Goal: Task Accomplishment & Management: Use online tool/utility

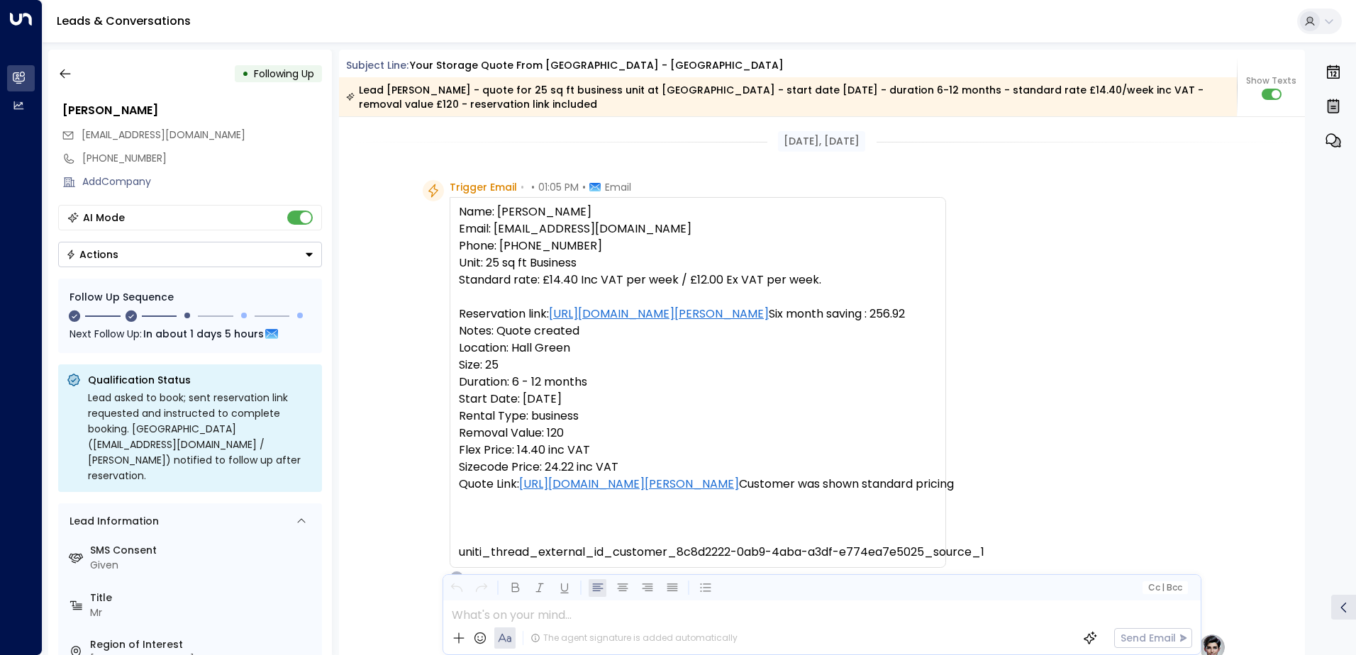
scroll to position [857, 0]
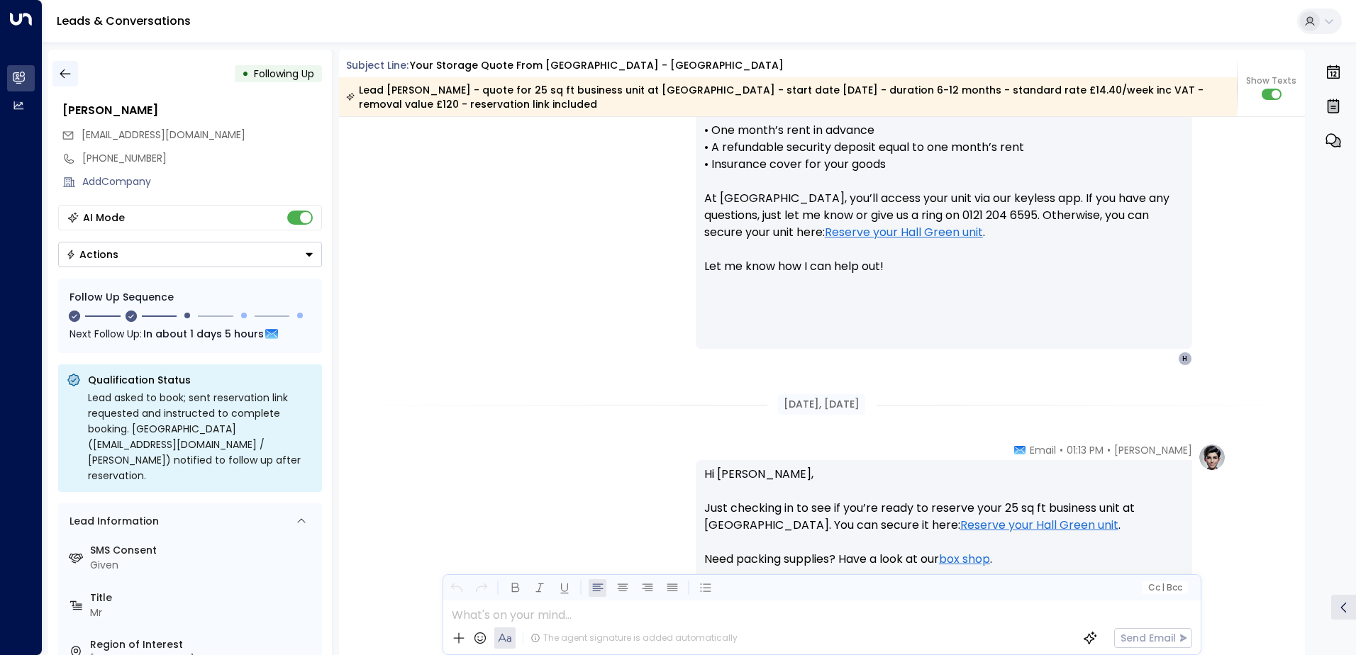
click at [67, 78] on icon "button" at bounding box center [65, 74] width 14 height 14
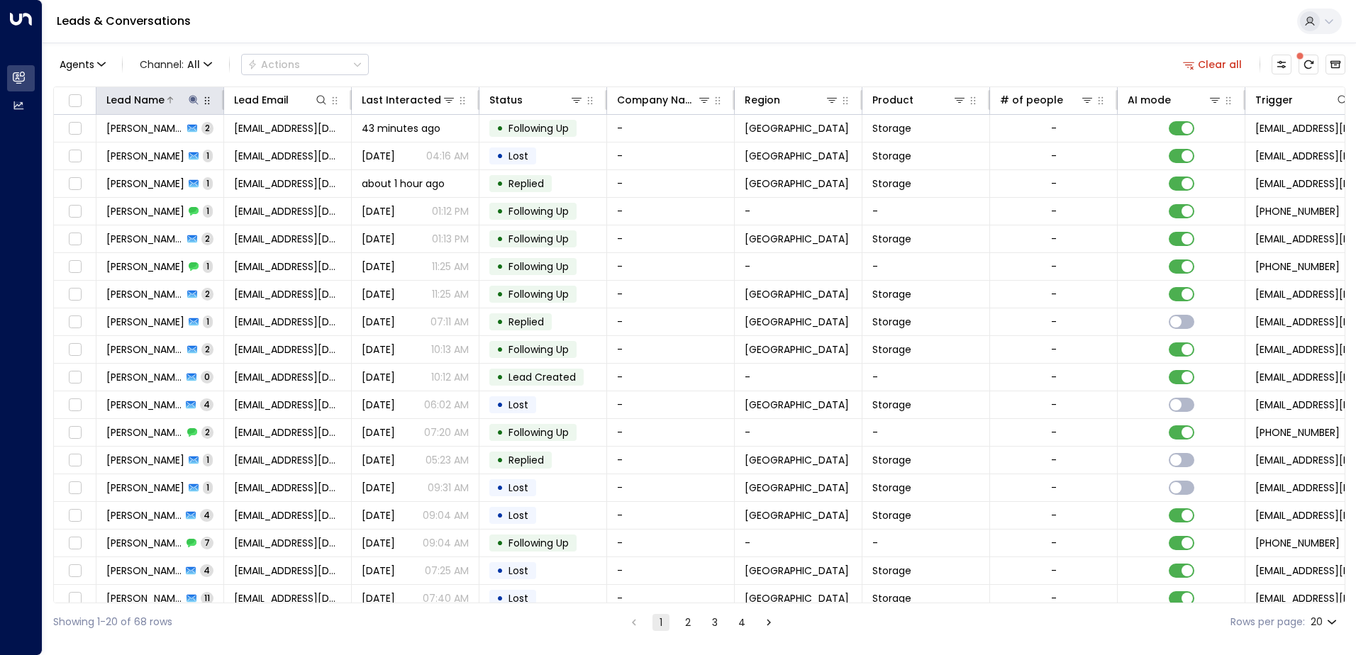
click at [196, 99] on icon at bounding box center [193, 99] width 11 height 11
click at [279, 147] on icon "button" at bounding box center [282, 151] width 11 height 11
click at [257, 147] on input "text" at bounding box center [194, 151] width 196 height 26
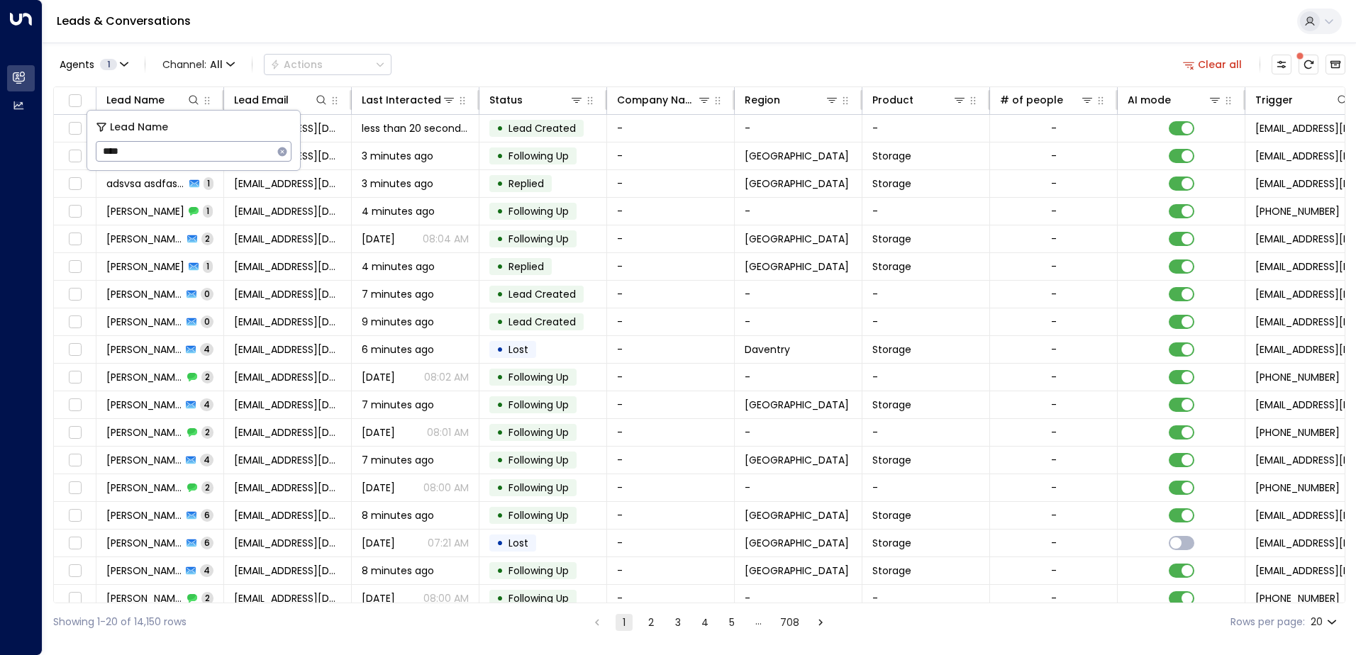
type input "****"
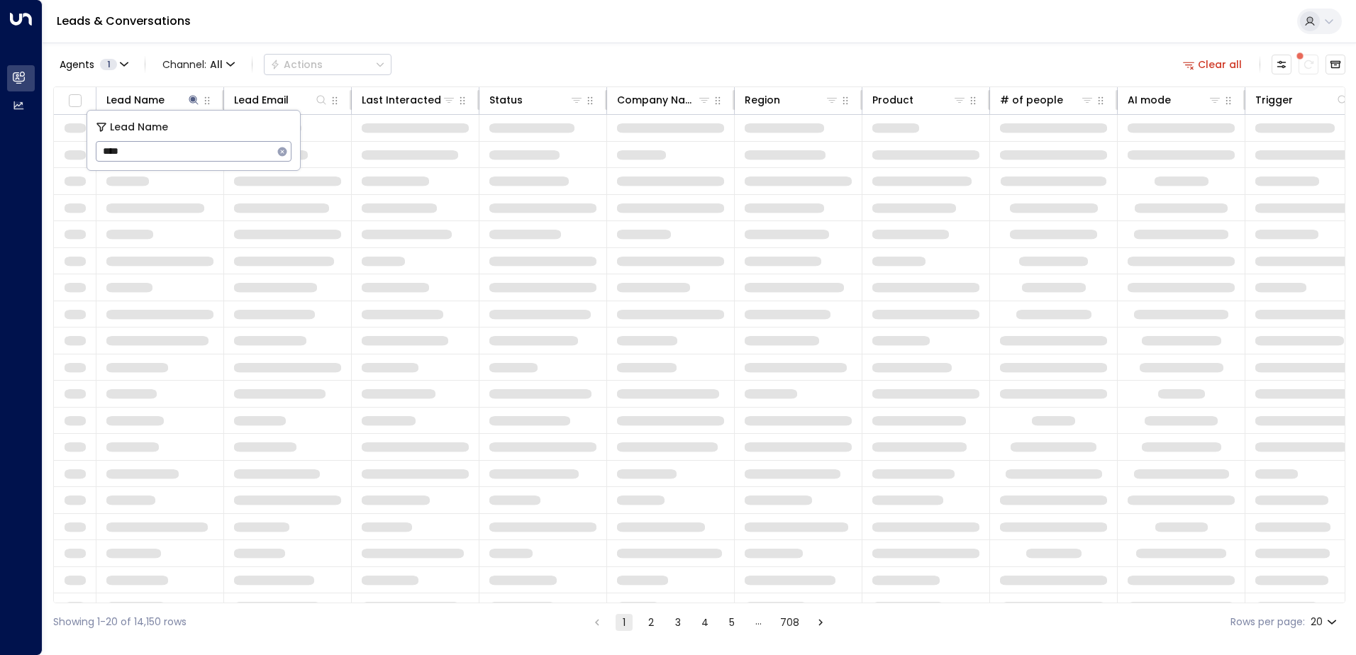
click at [505, 45] on div "Agents 1 Channel: All Actions Clear all Lead Name Lead Email Last Interacted St…" at bounding box center [699, 342] width 1292 height 598
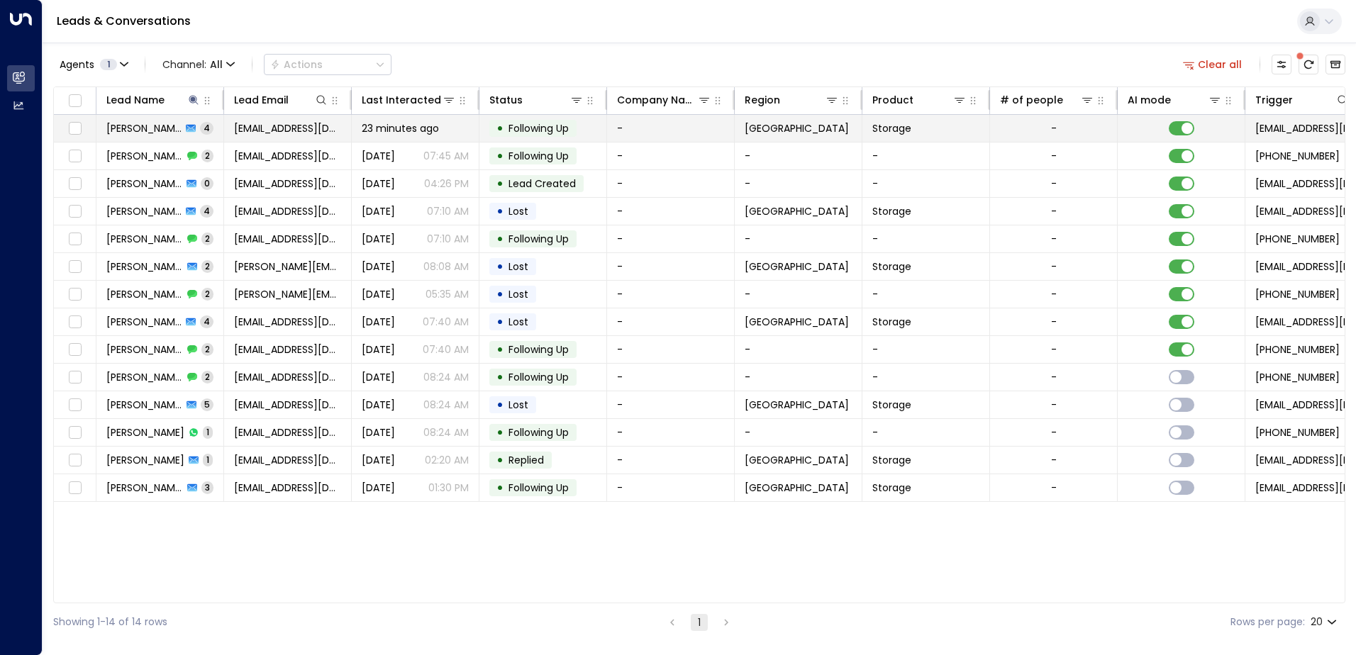
click at [140, 130] on span "[PERSON_NAME]" at bounding box center [143, 128] width 75 height 14
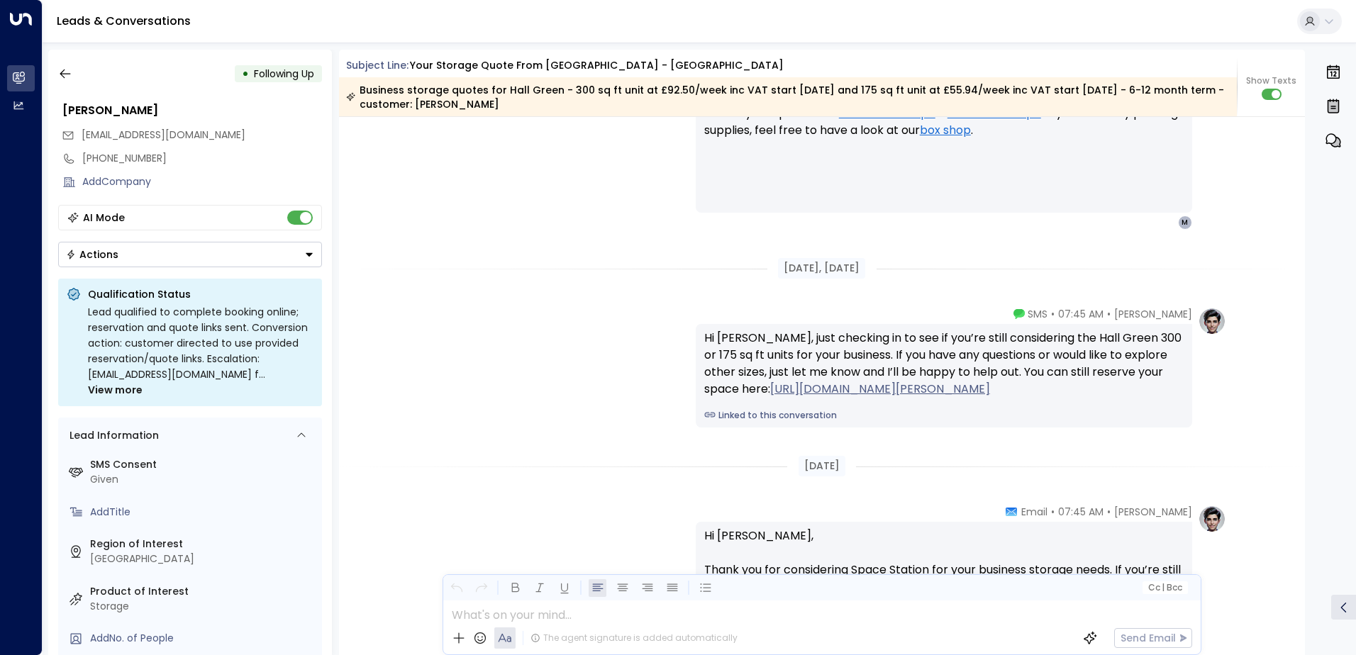
scroll to position [2311, 0]
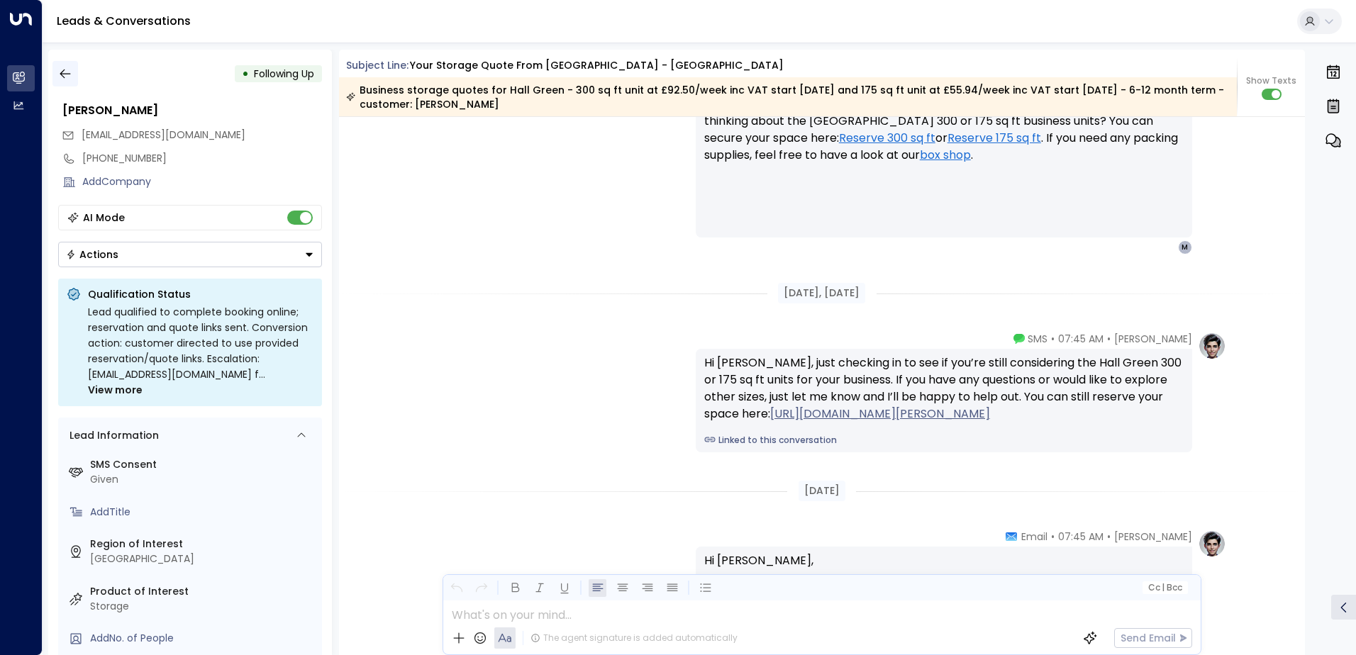
click at [69, 71] on icon "button" at bounding box center [65, 74] width 14 height 14
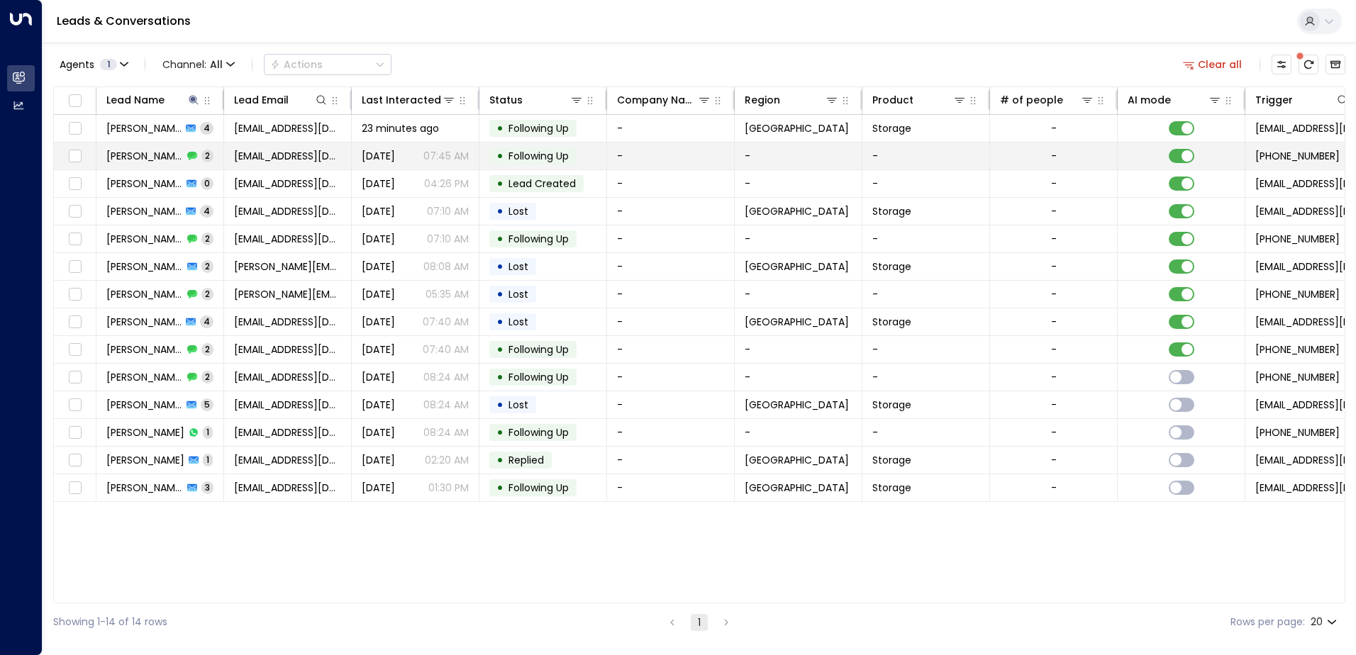
click at [117, 158] on span "[PERSON_NAME]" at bounding box center [144, 156] width 77 height 14
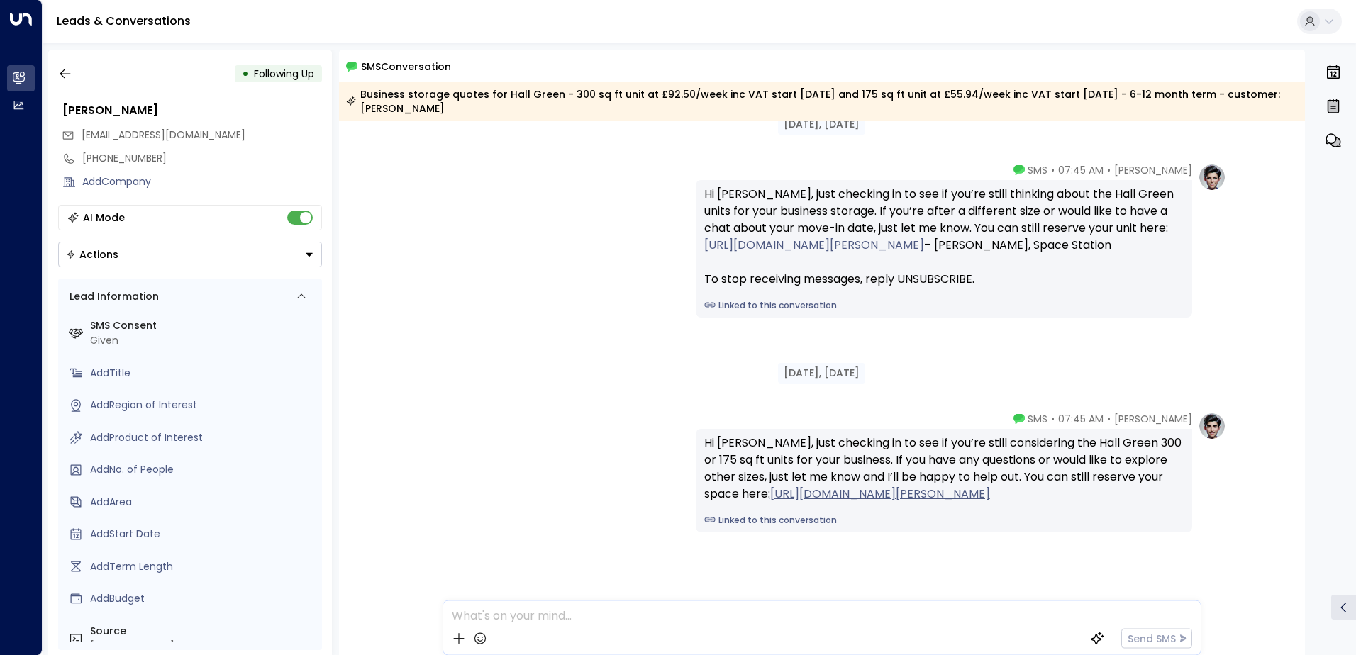
drag, startPoint x: 317, startPoint y: 285, endPoint x: 328, endPoint y: 282, distance: 11.0
click at [70, 80] on icon "button" at bounding box center [65, 74] width 14 height 14
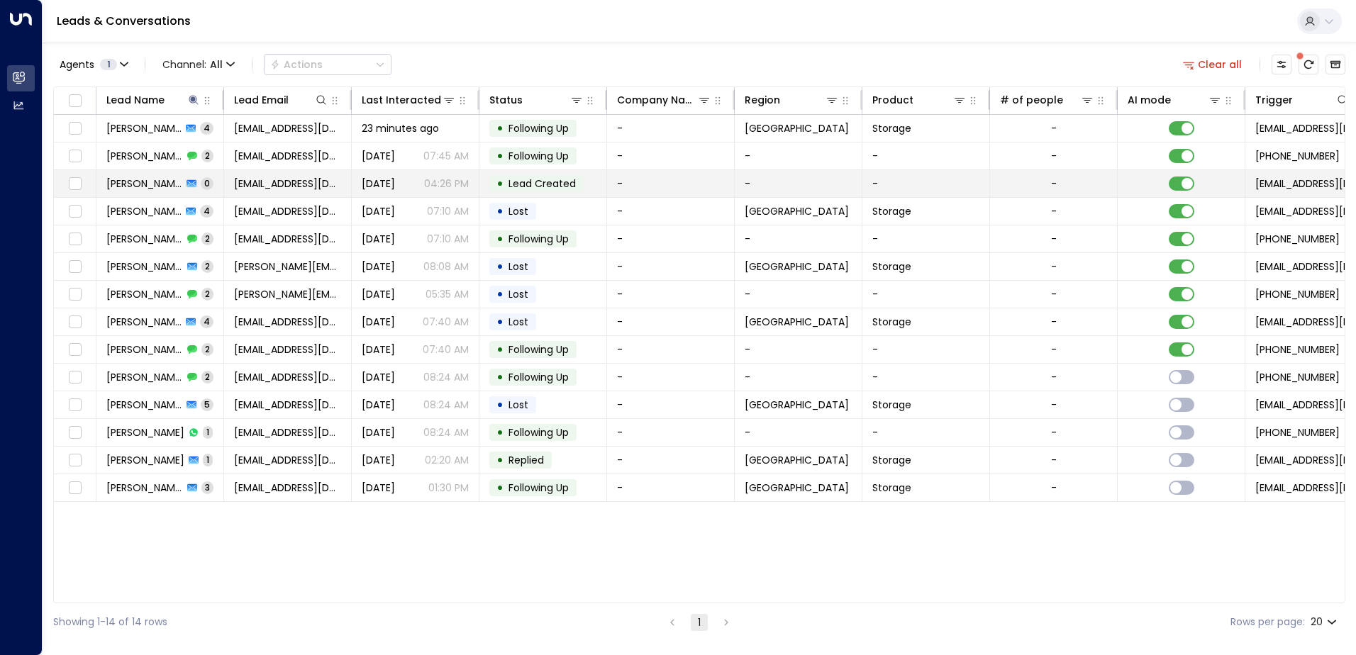
click at [147, 185] on span "[PERSON_NAME]" at bounding box center [144, 184] width 76 height 14
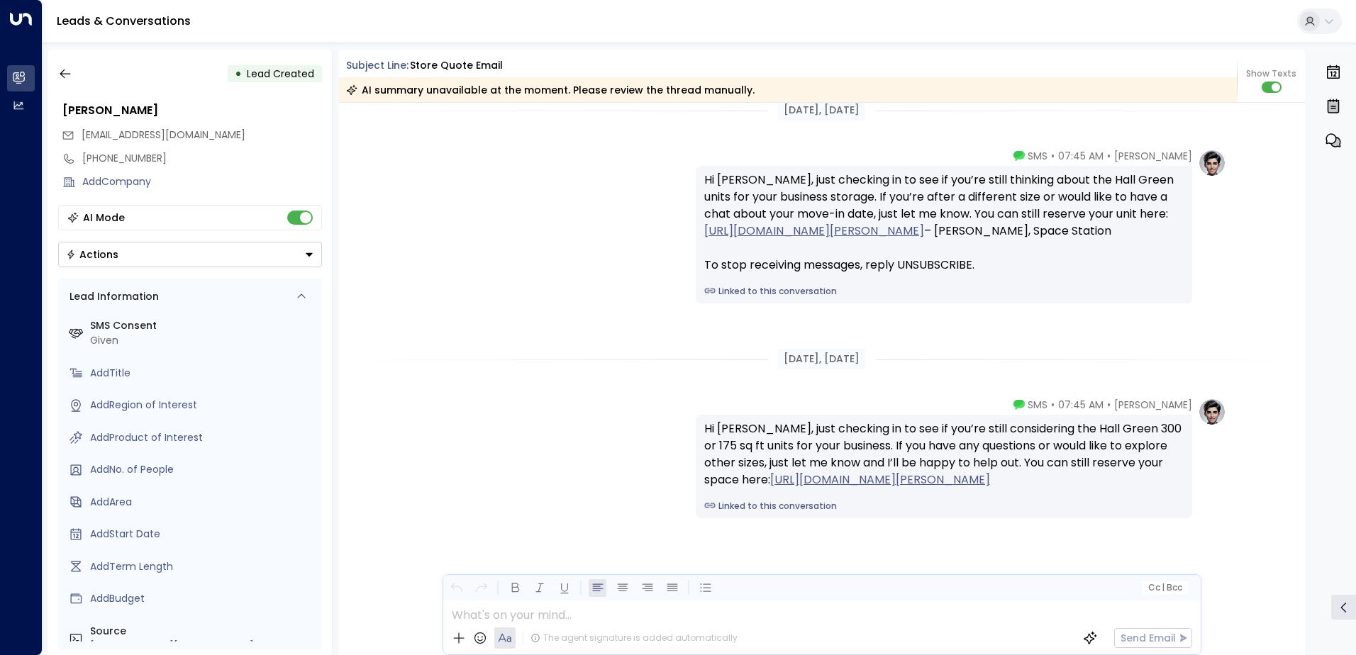
drag, startPoint x: 314, startPoint y: 211, endPoint x: 72, endPoint y: 87, distance: 272.1
click at [69, 79] on icon "button" at bounding box center [65, 74] width 14 height 14
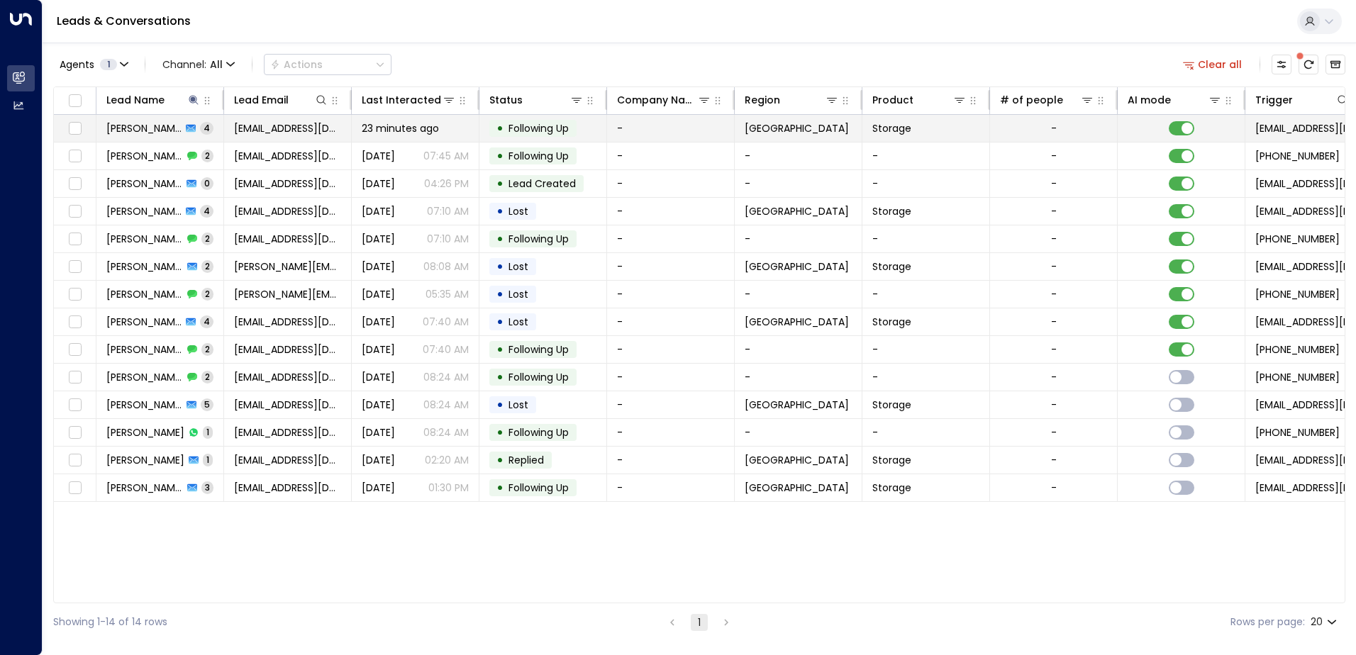
click at [143, 130] on span "[PERSON_NAME]" at bounding box center [143, 128] width 75 height 14
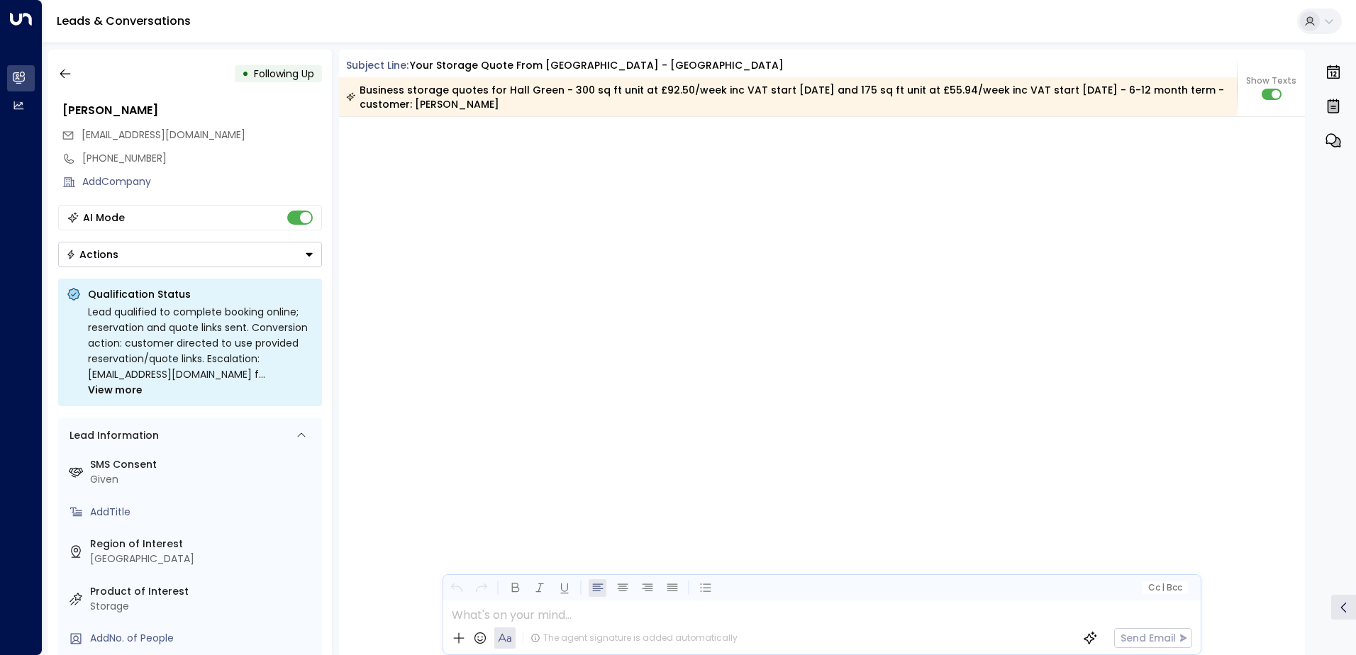
scroll to position [2985, 0]
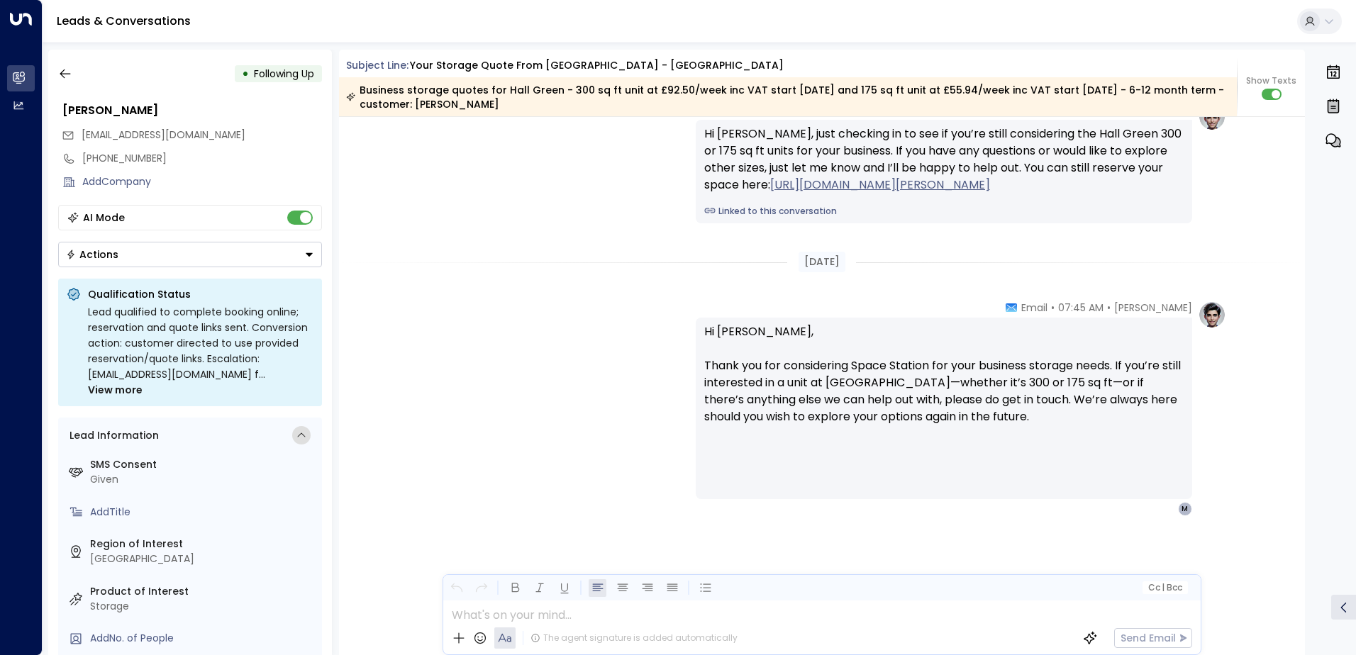
click at [307, 426] on div at bounding box center [301, 435] width 18 height 18
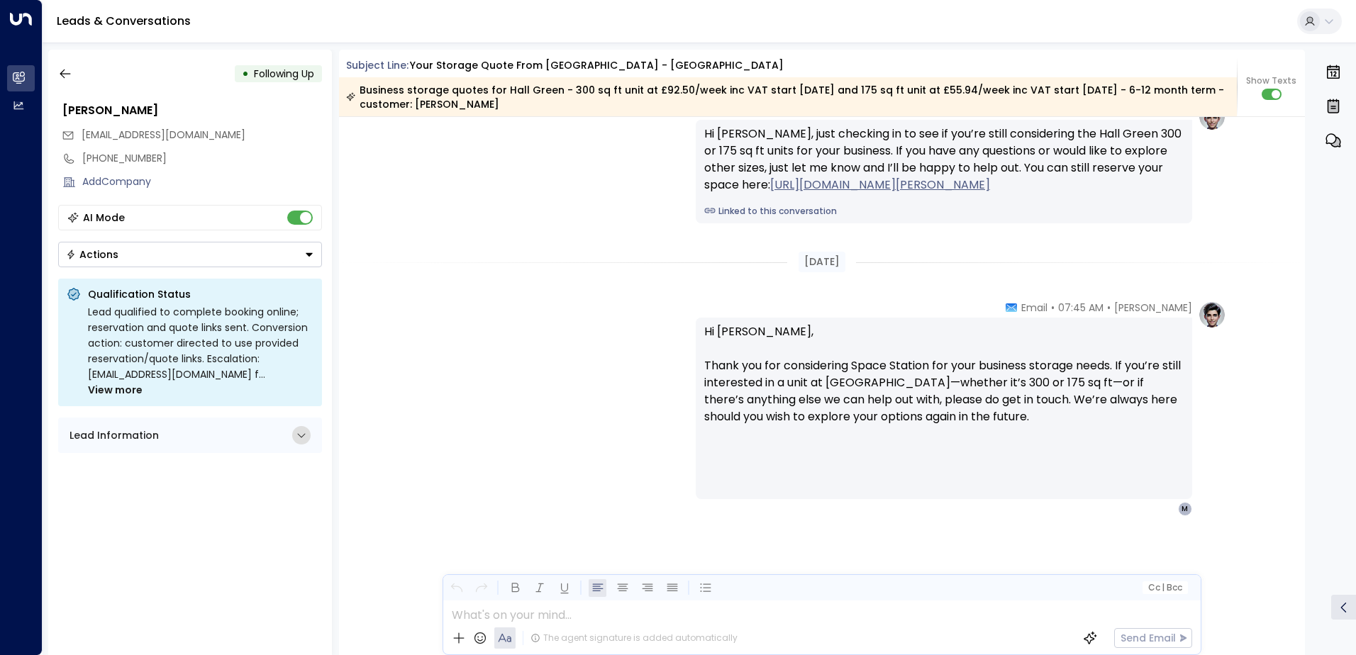
click at [307, 426] on div at bounding box center [301, 435] width 18 height 18
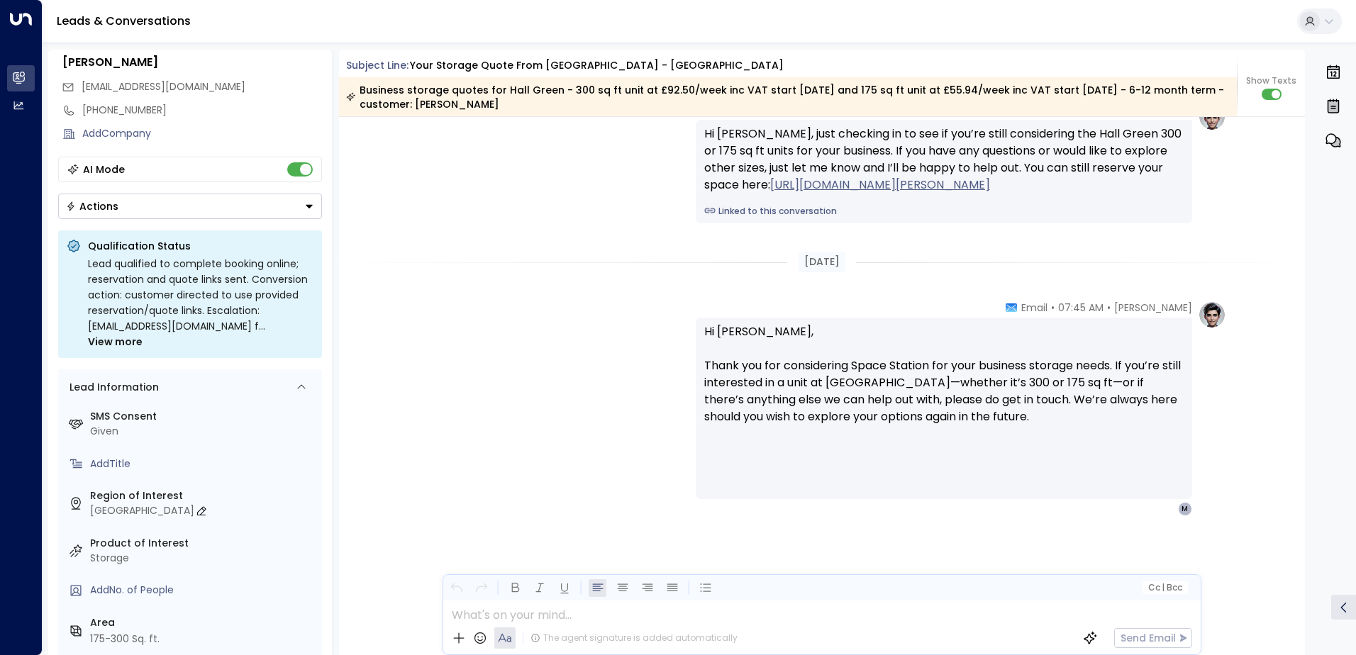
scroll to position [130, 0]
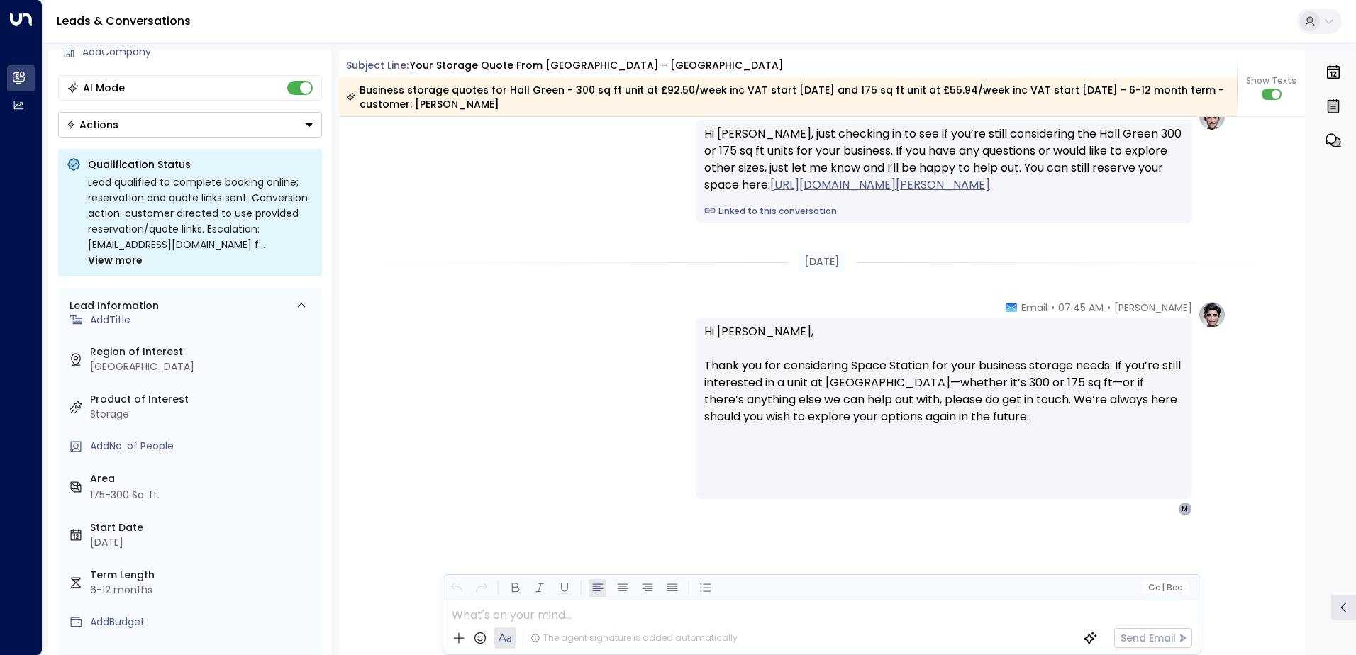
drag, startPoint x: 264, startPoint y: 423, endPoint x: 1011, endPoint y: 369, distance: 748.6
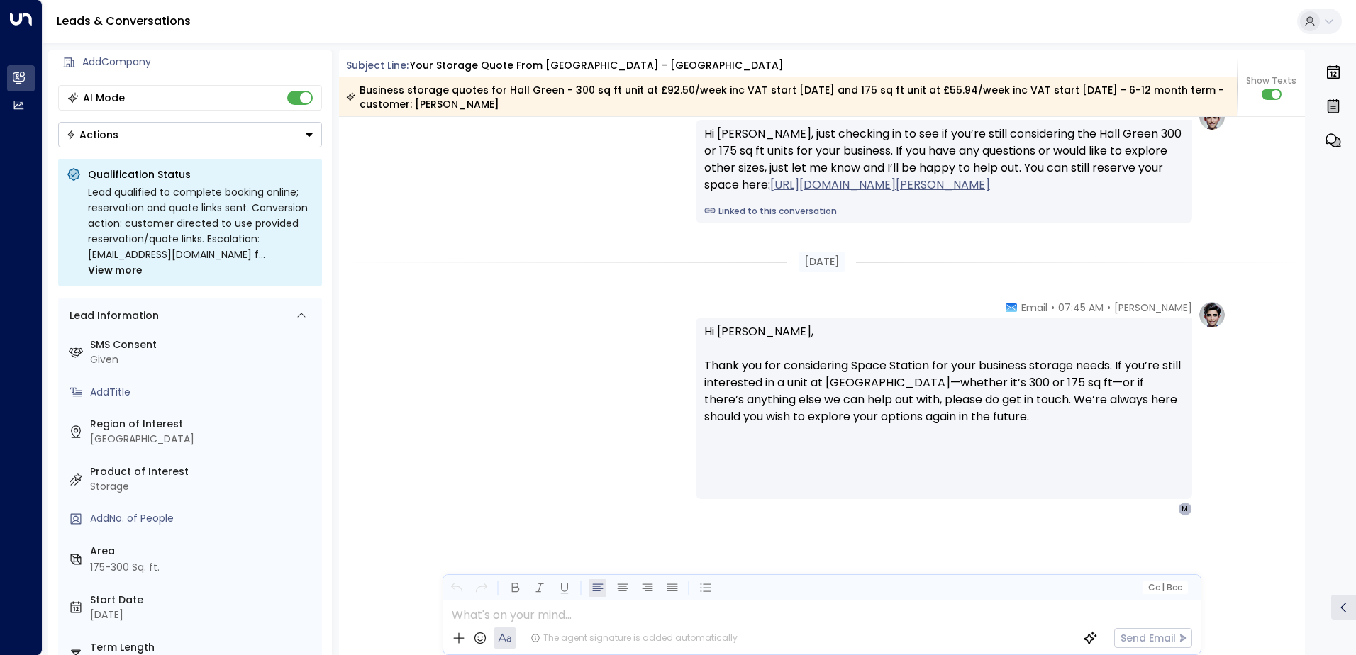
scroll to position [0, 0]
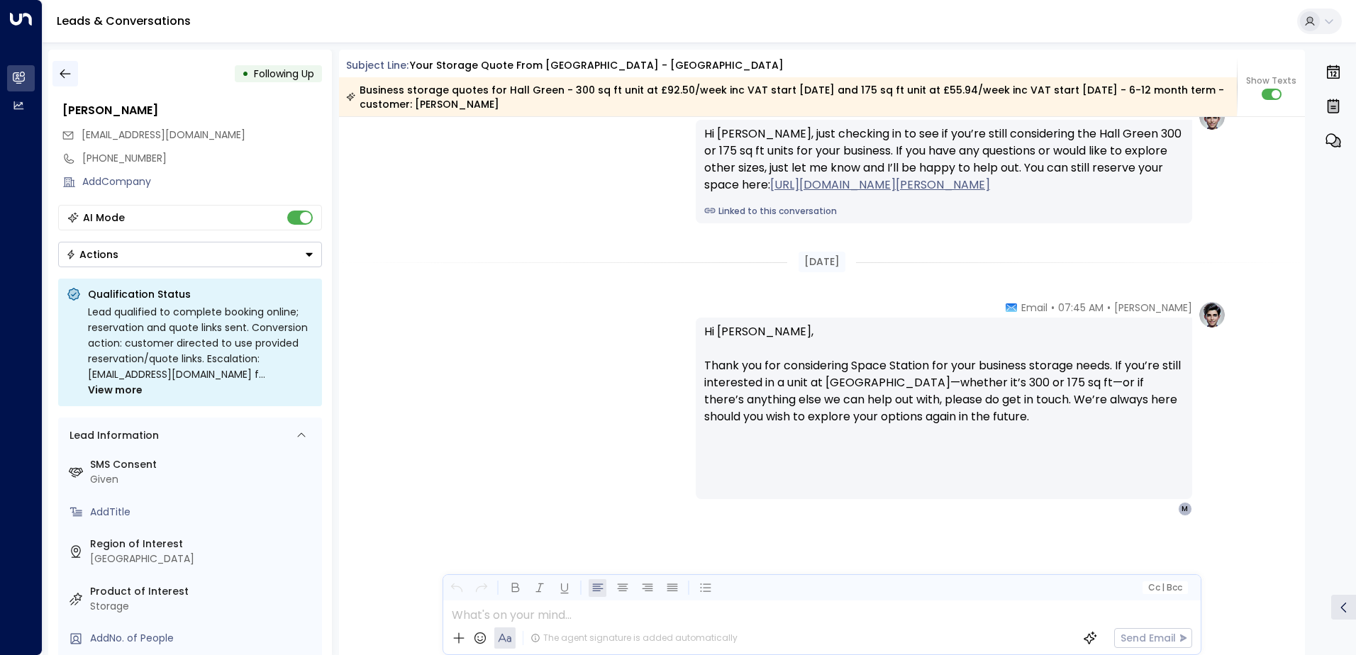
drag, startPoint x: 315, startPoint y: 433, endPoint x: 65, endPoint y: 79, distance: 432.8
click at [58, 71] on icon "button" at bounding box center [65, 74] width 14 height 14
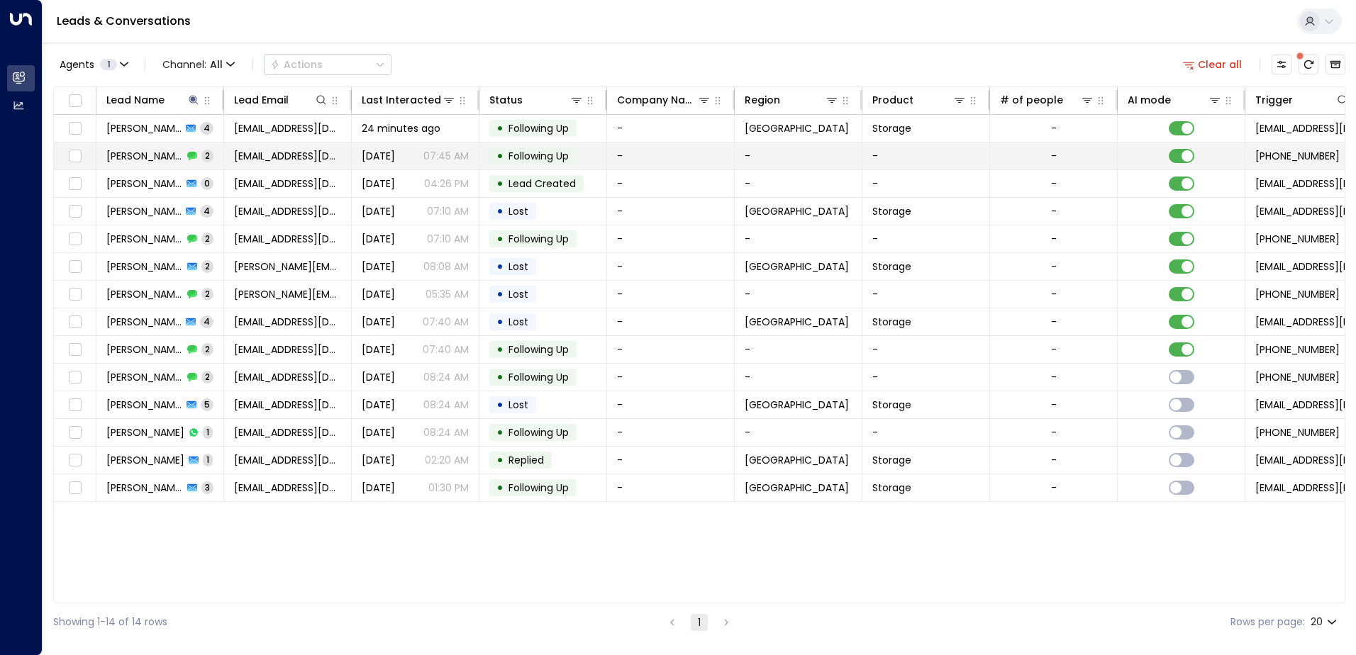
click at [142, 157] on span "[PERSON_NAME]" at bounding box center [144, 156] width 77 height 14
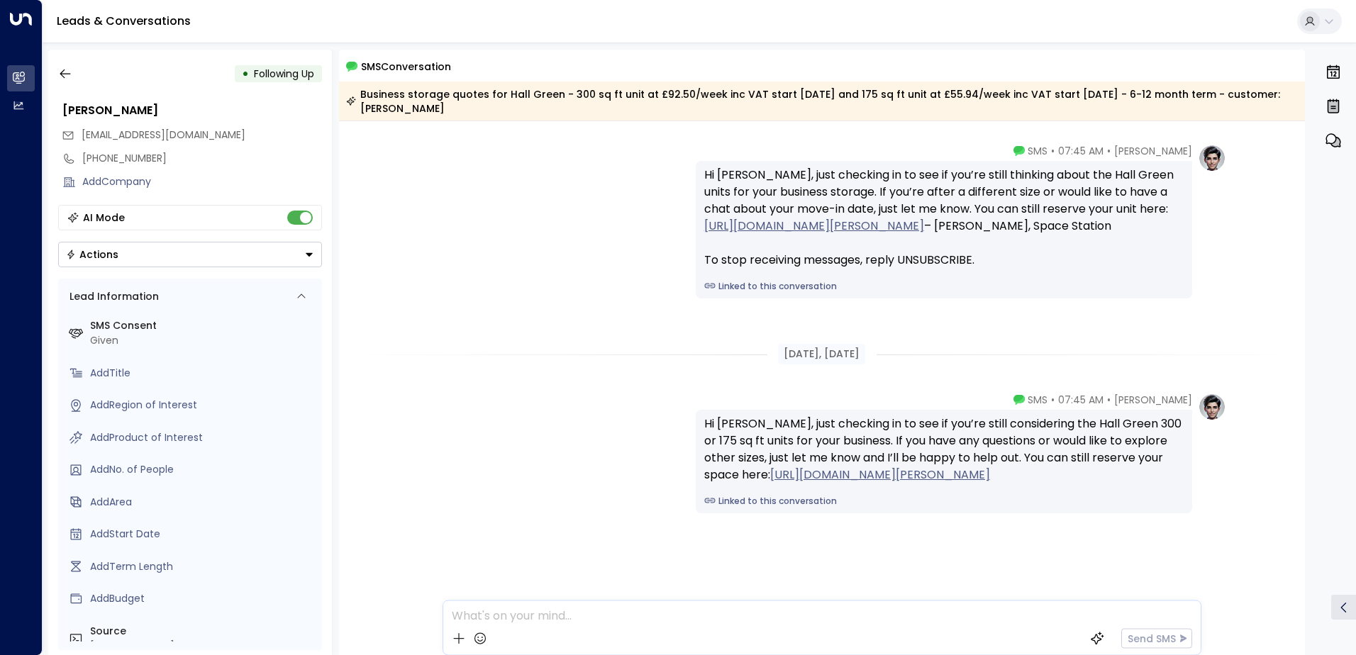
scroll to position [6, 0]
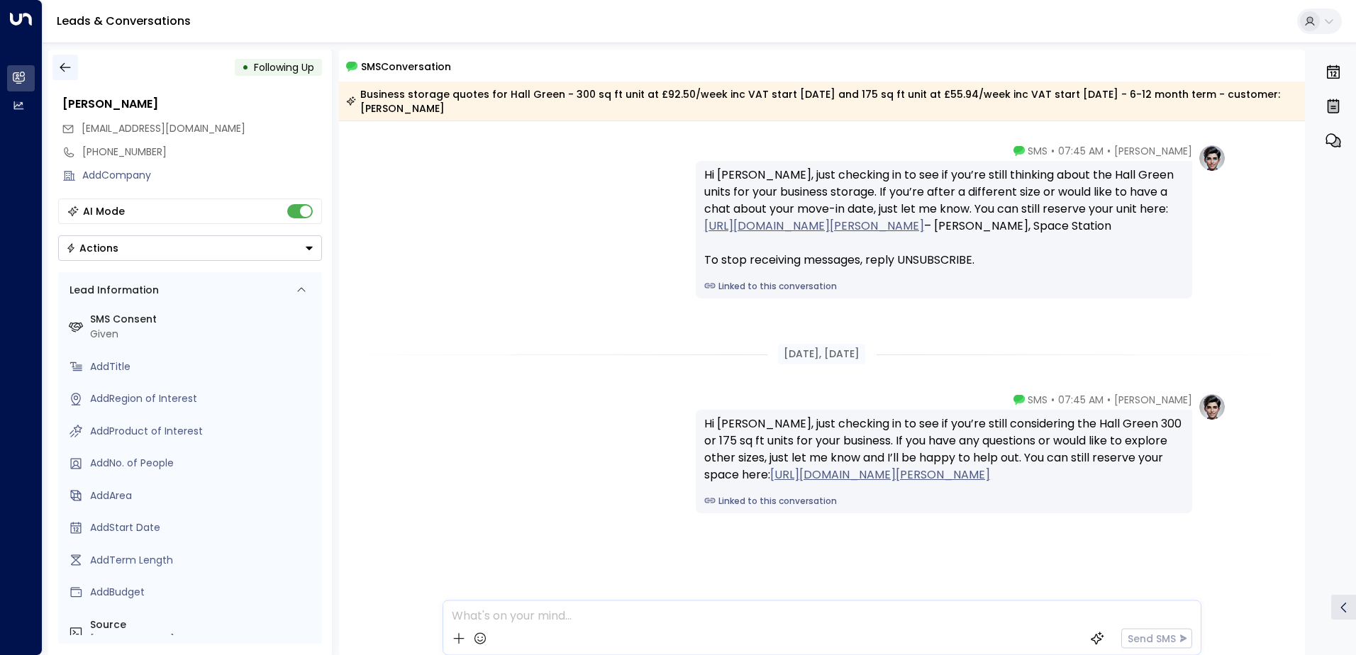
click at [69, 68] on icon "button" at bounding box center [65, 67] width 14 height 14
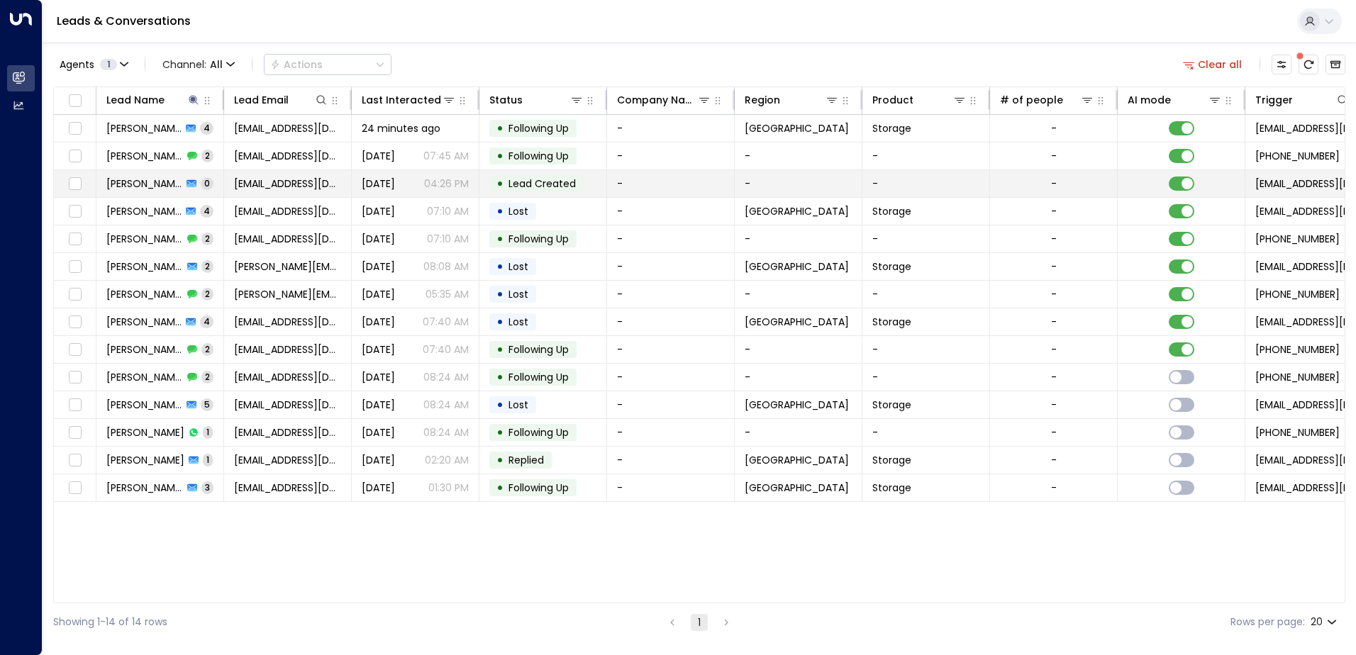
click at [117, 187] on span "[PERSON_NAME]" at bounding box center [144, 184] width 76 height 14
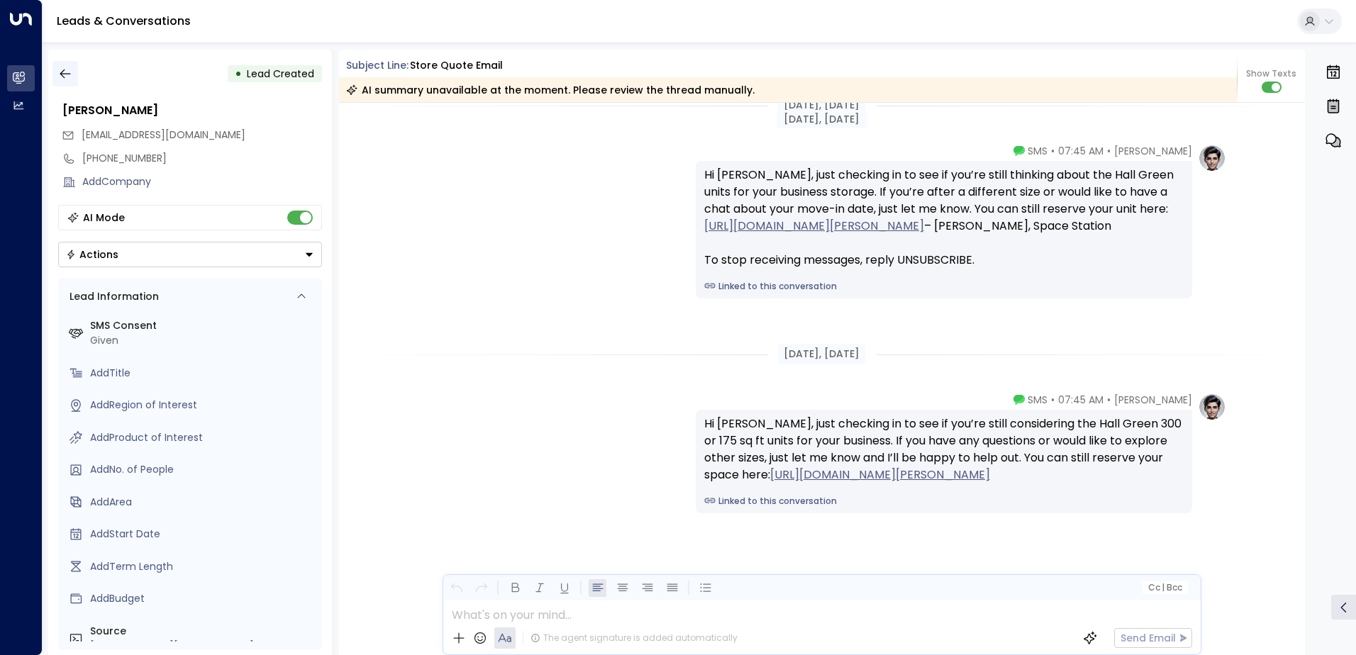
click at [72, 65] on button "button" at bounding box center [65, 74] width 26 height 26
